Goal: Task Accomplishment & Management: Manage account settings

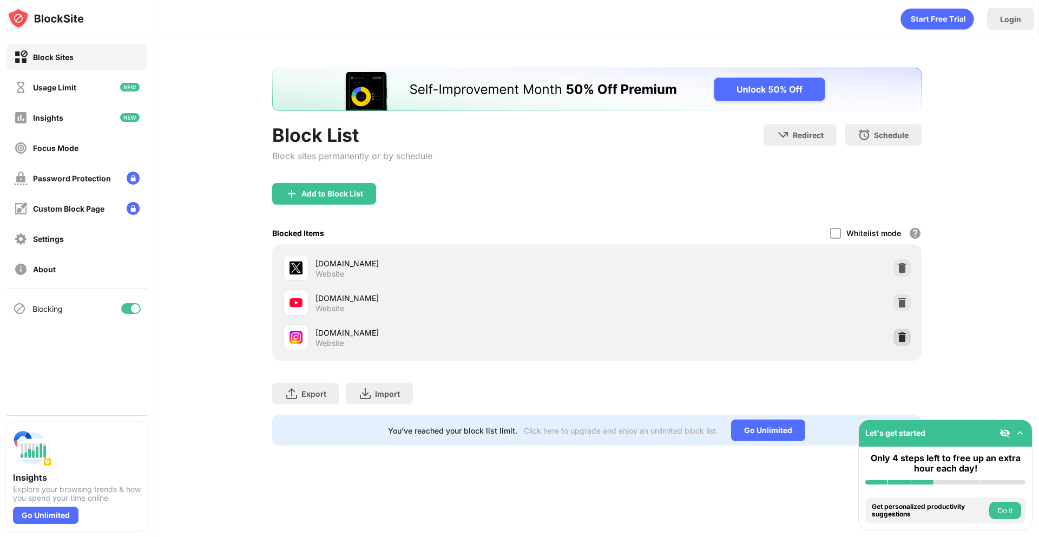
click at [907, 336] on div at bounding box center [901, 336] width 17 height 17
